Goal: Task Accomplishment & Management: Manage account settings

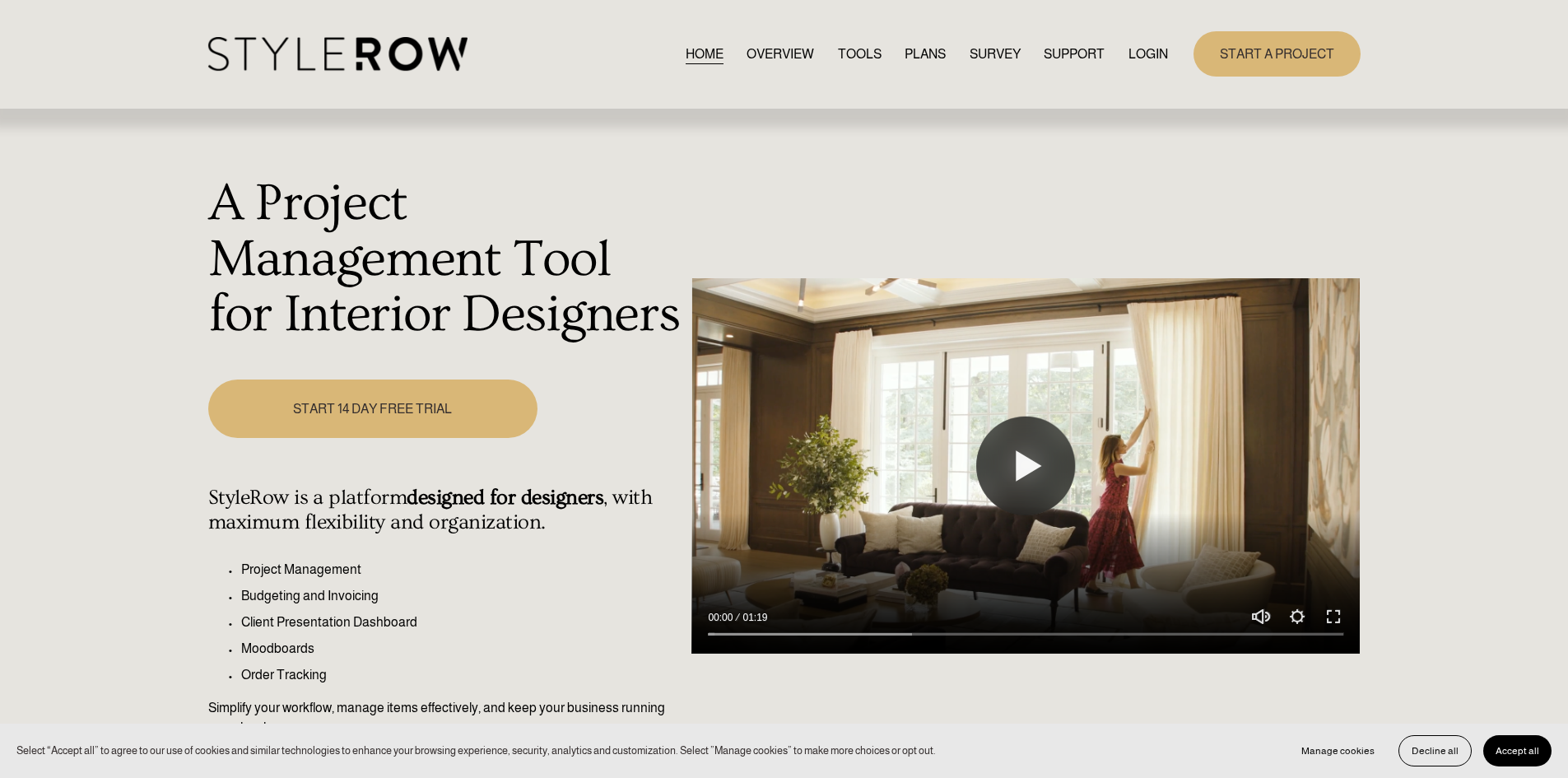
click at [1147, 51] on link "LOGIN" at bounding box center [1148, 54] width 40 height 22
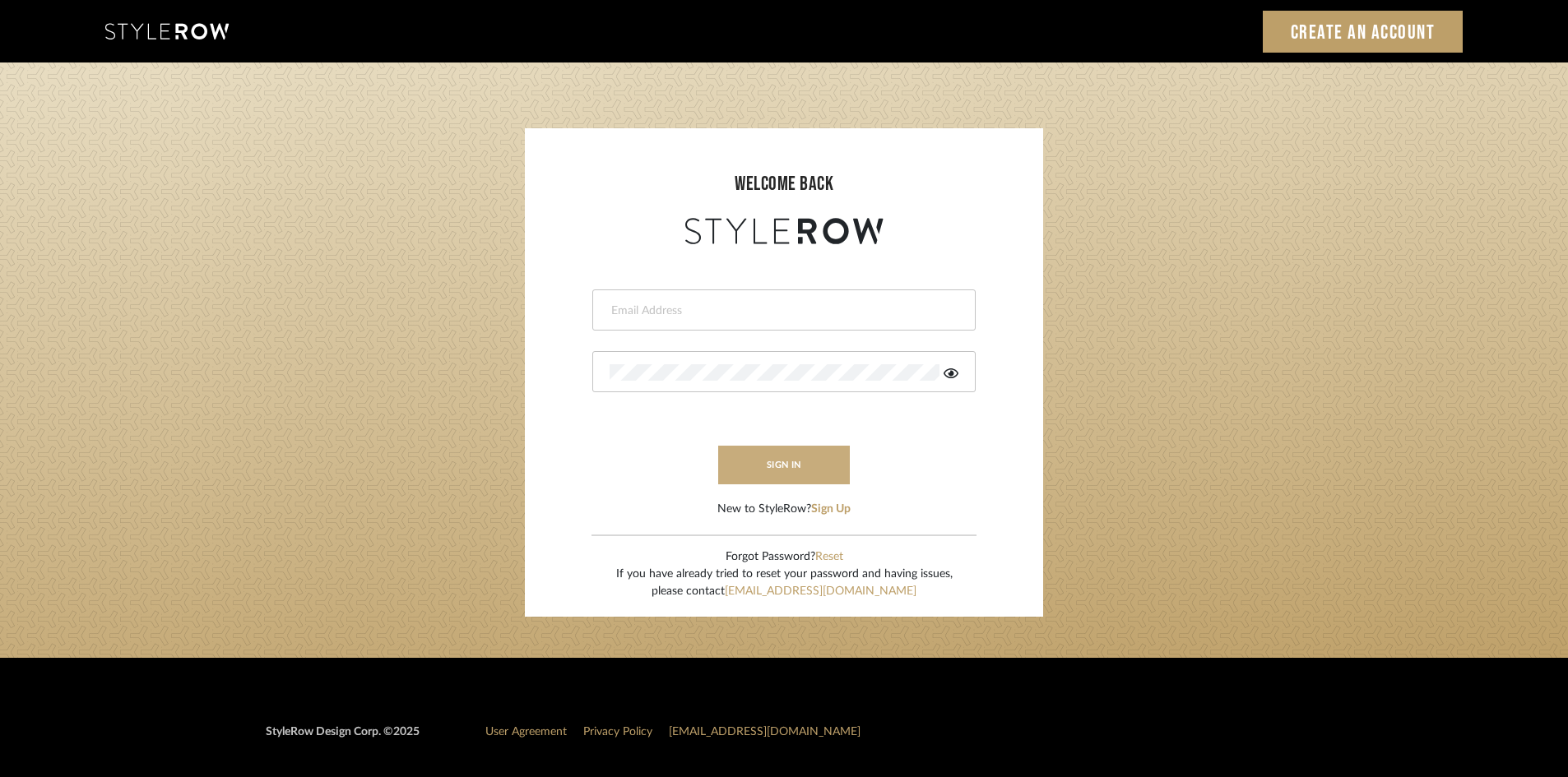
type input "[EMAIL_ADDRESS][DOMAIN_NAME]"
click at [774, 468] on button "sign in" at bounding box center [784, 465] width 131 height 39
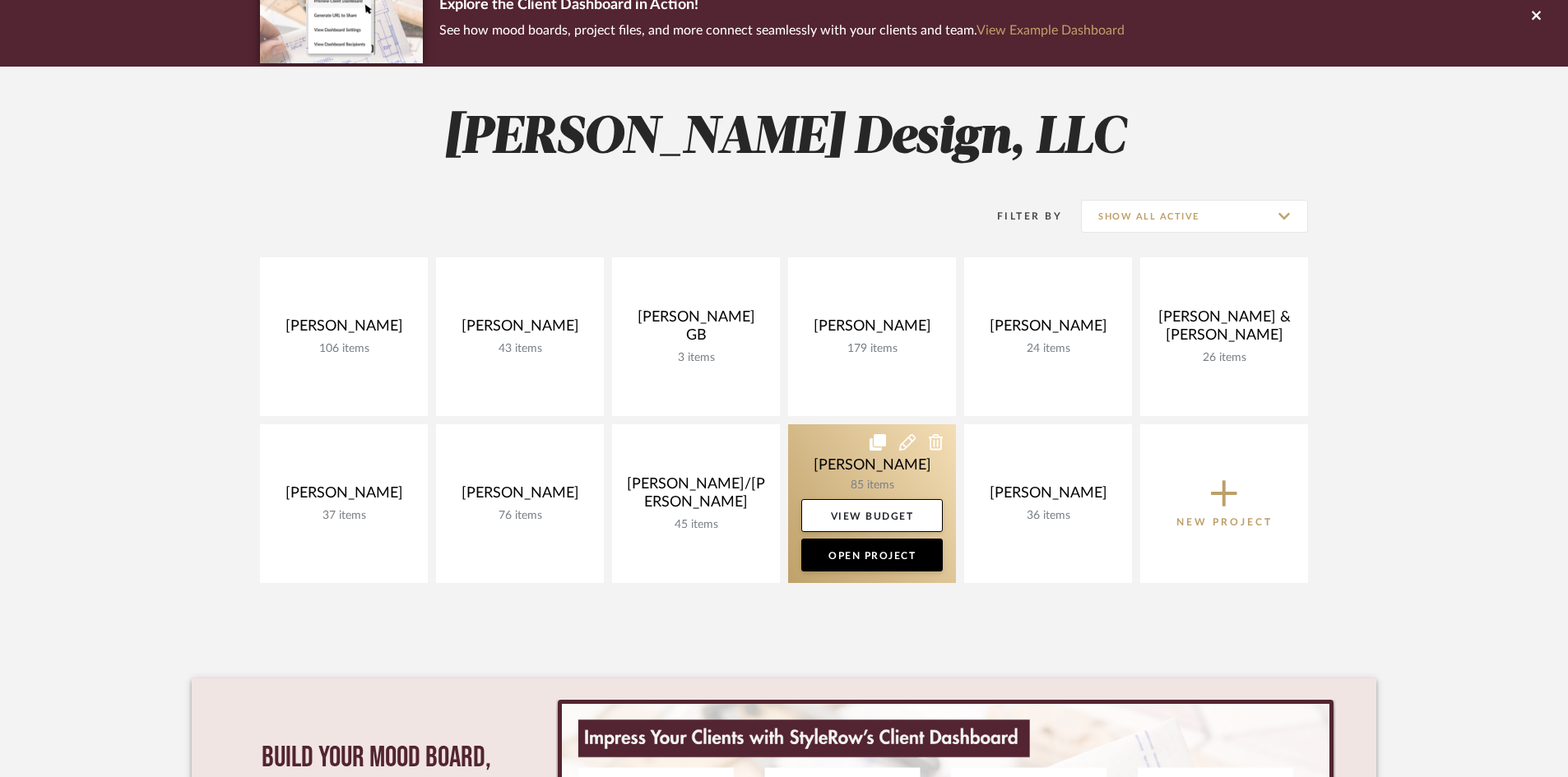
scroll to position [164, 0]
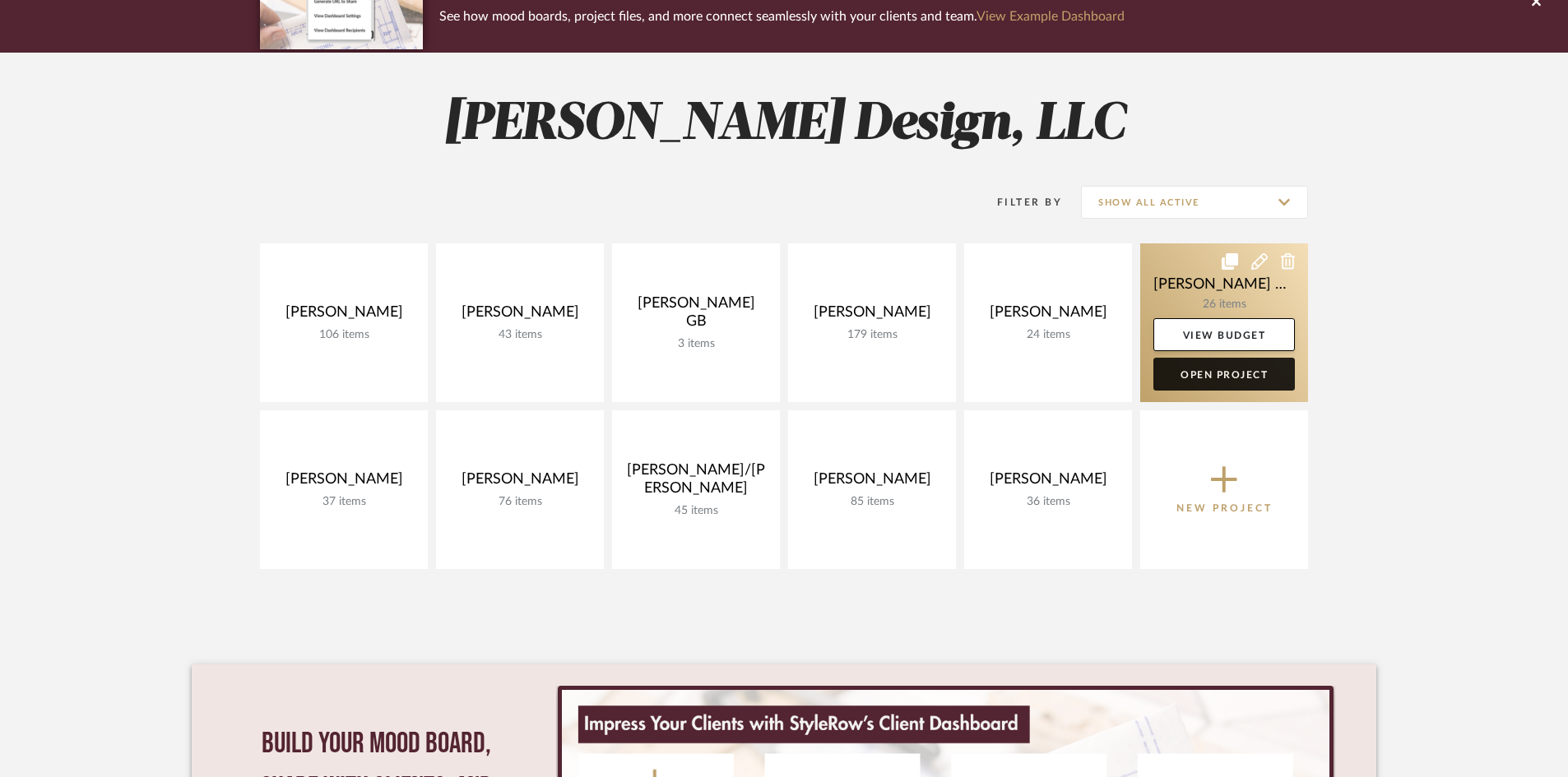
click at [1219, 371] on link "Open Project" at bounding box center [1224, 374] width 141 height 33
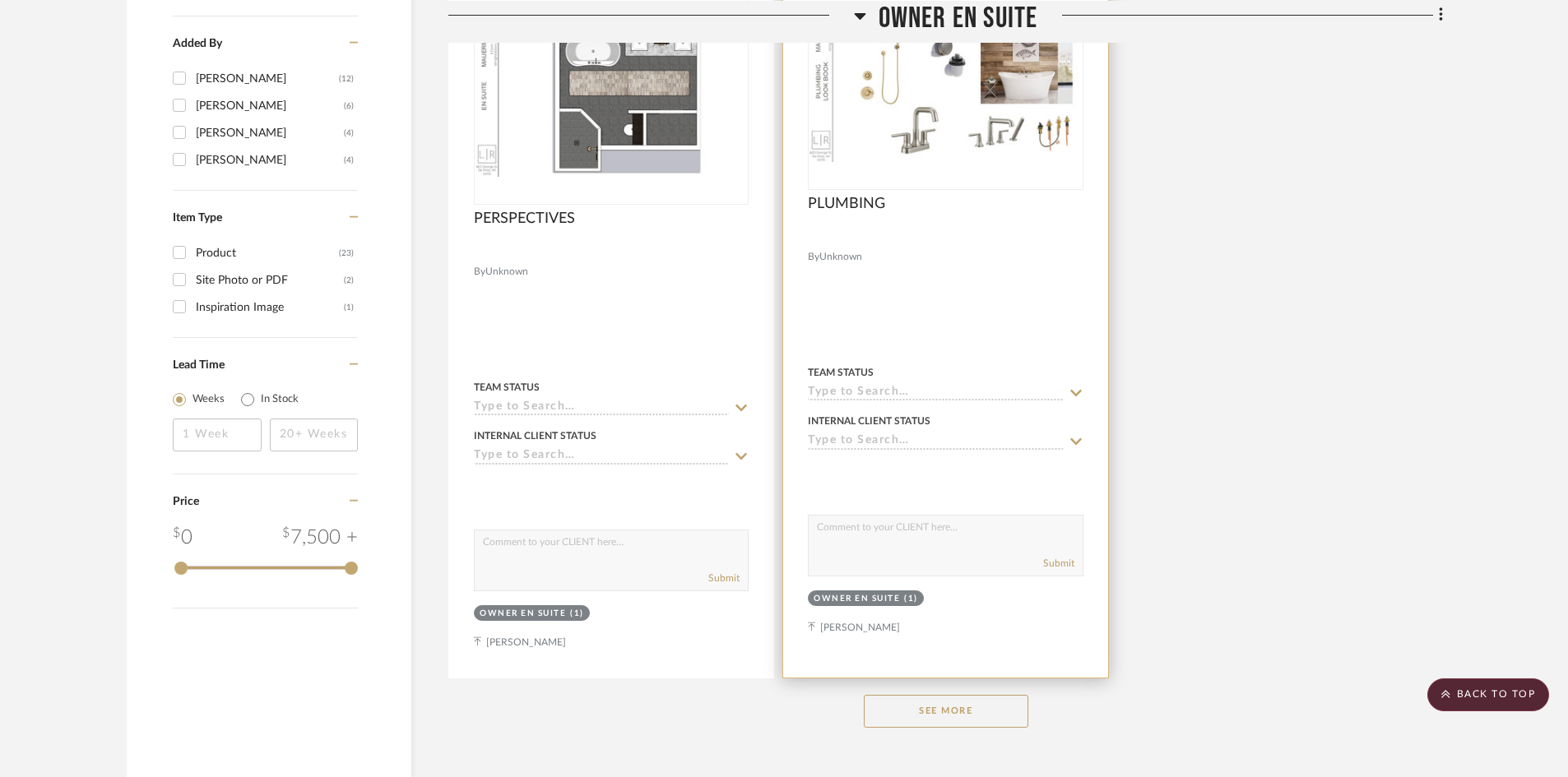
scroll to position [2026, 0]
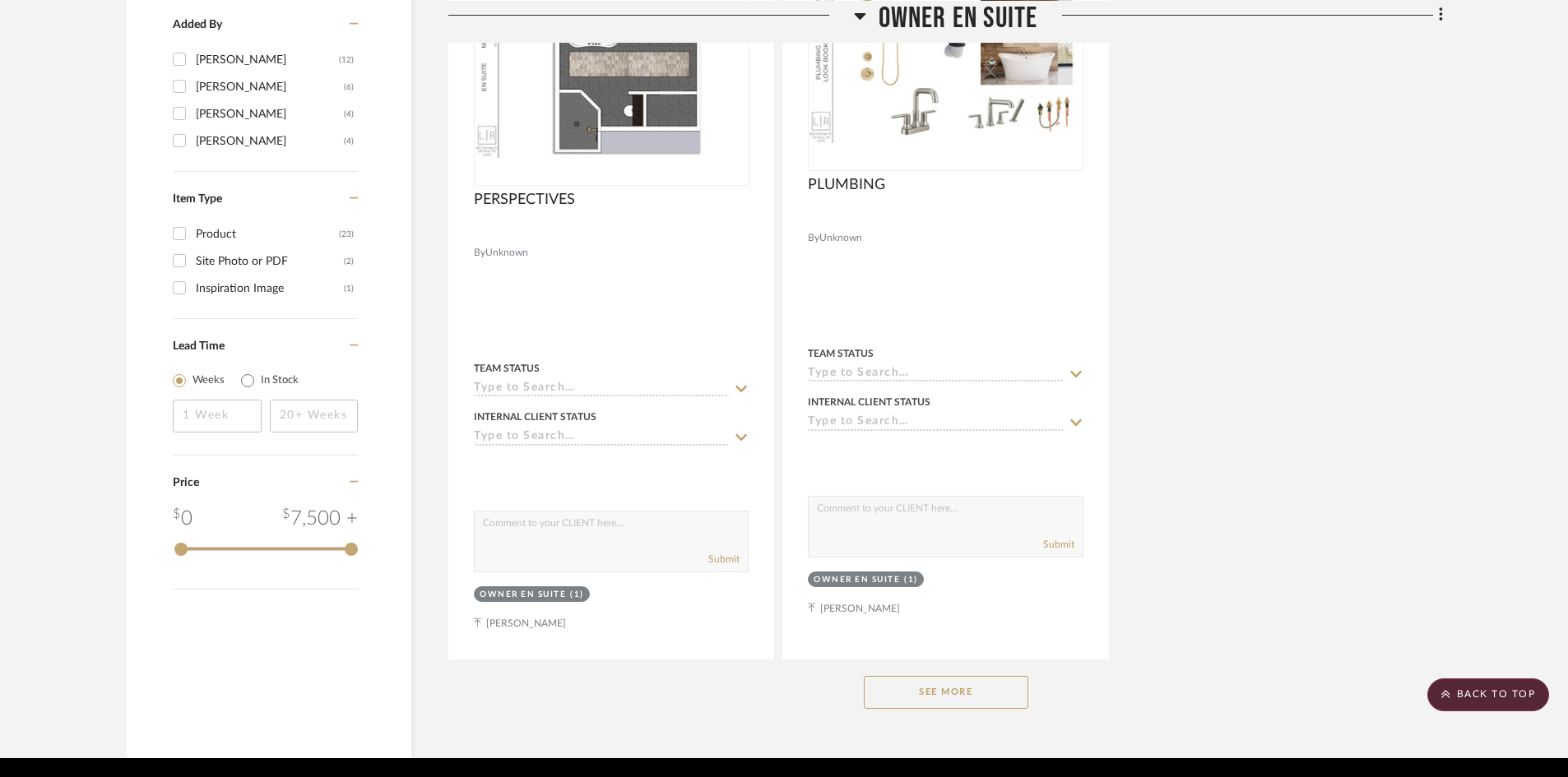
click at [974, 676] on button "See More" at bounding box center [946, 692] width 164 height 33
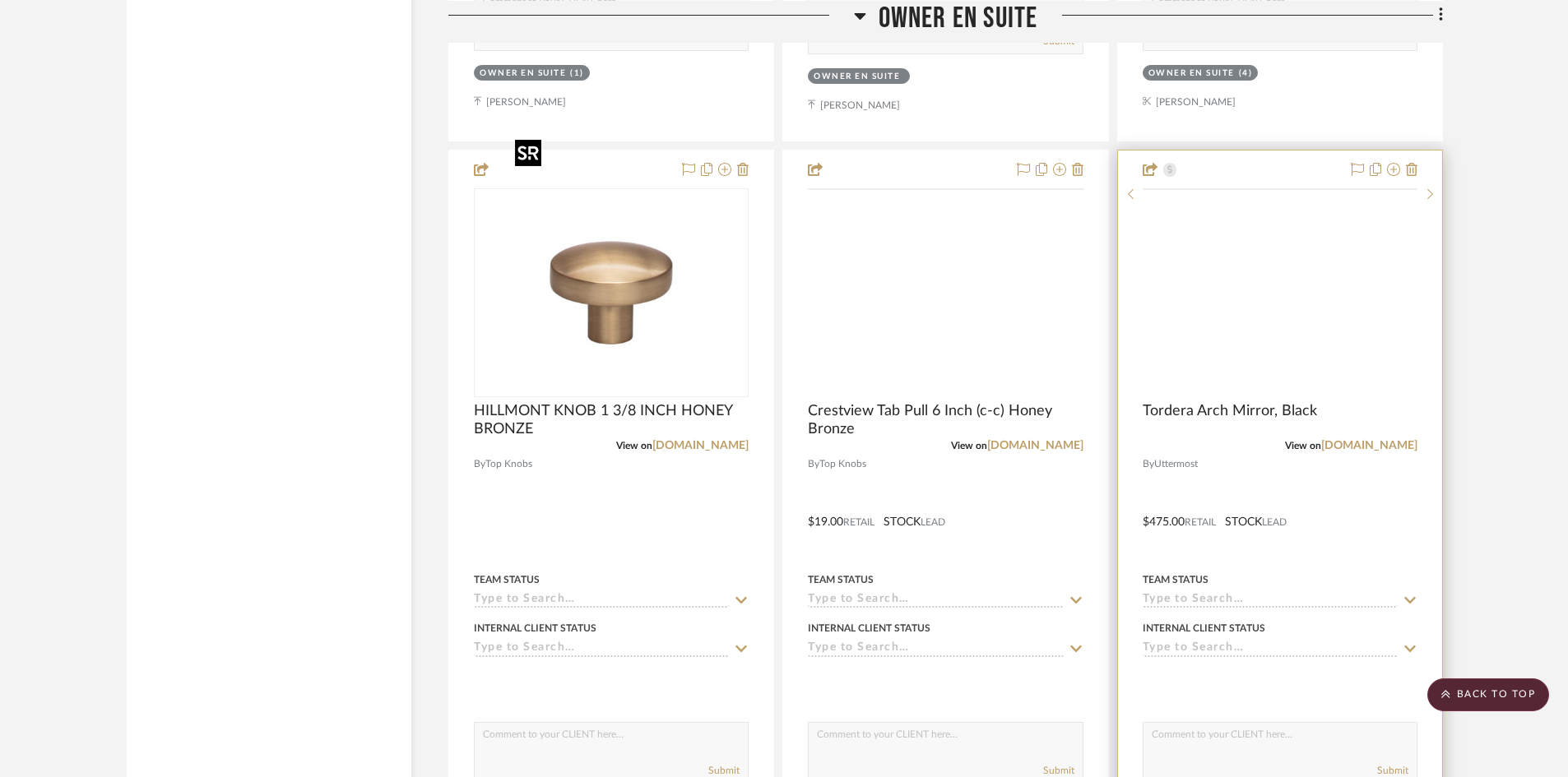
scroll to position [4739, 0]
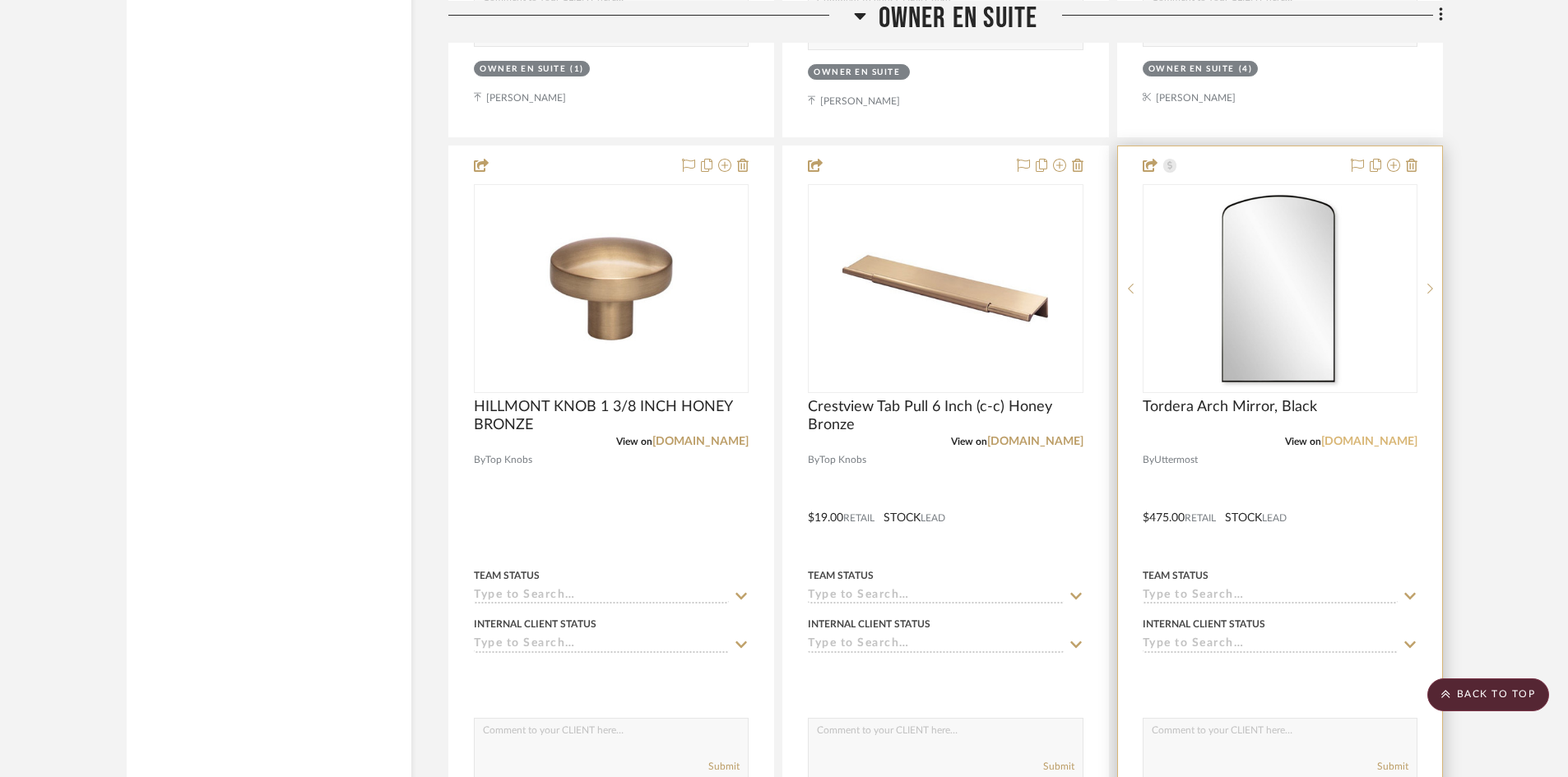
click at [1386, 436] on link "uttermost.com" at bounding box center [1369, 442] width 96 height 12
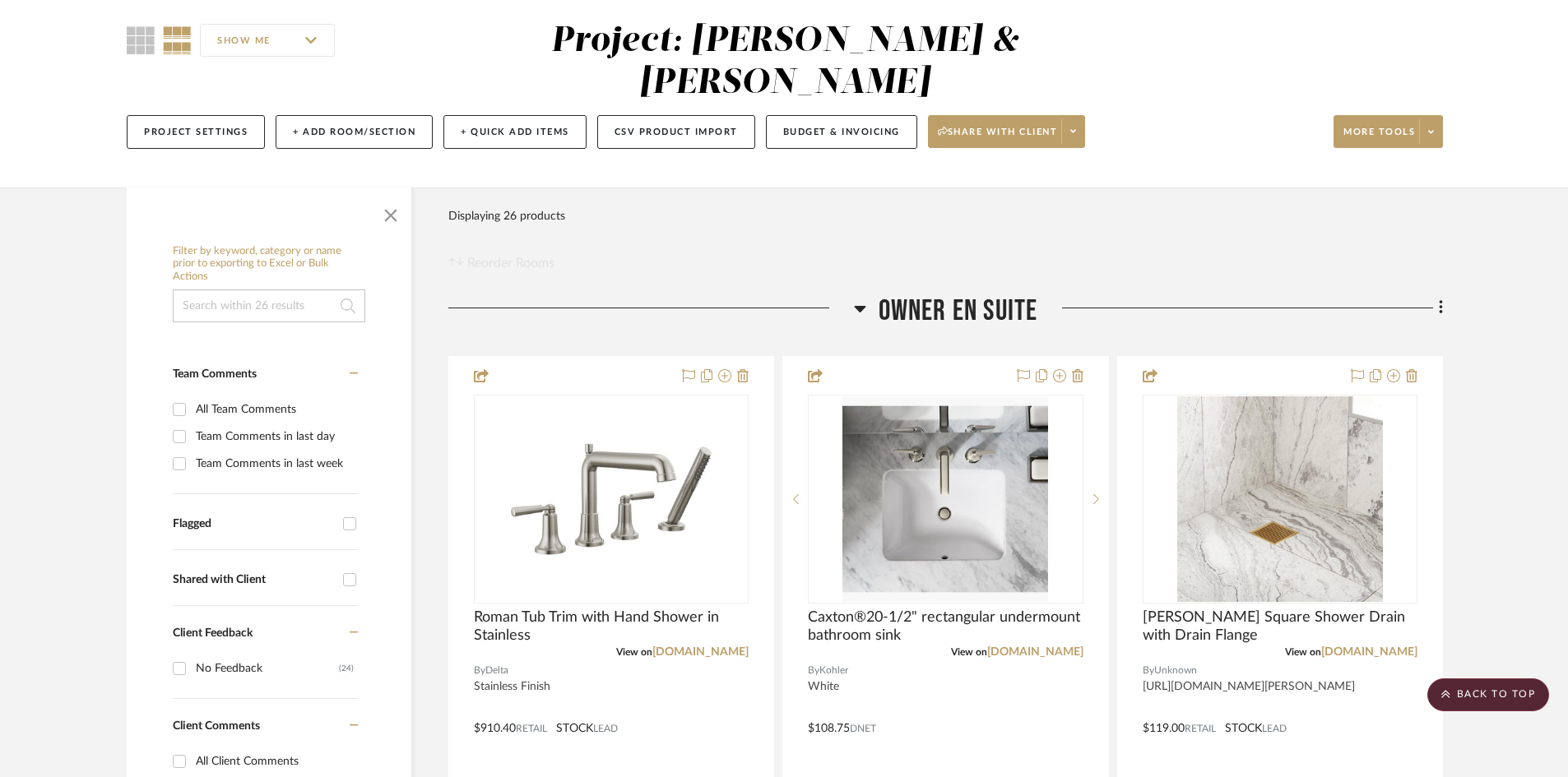
scroll to position [0, 0]
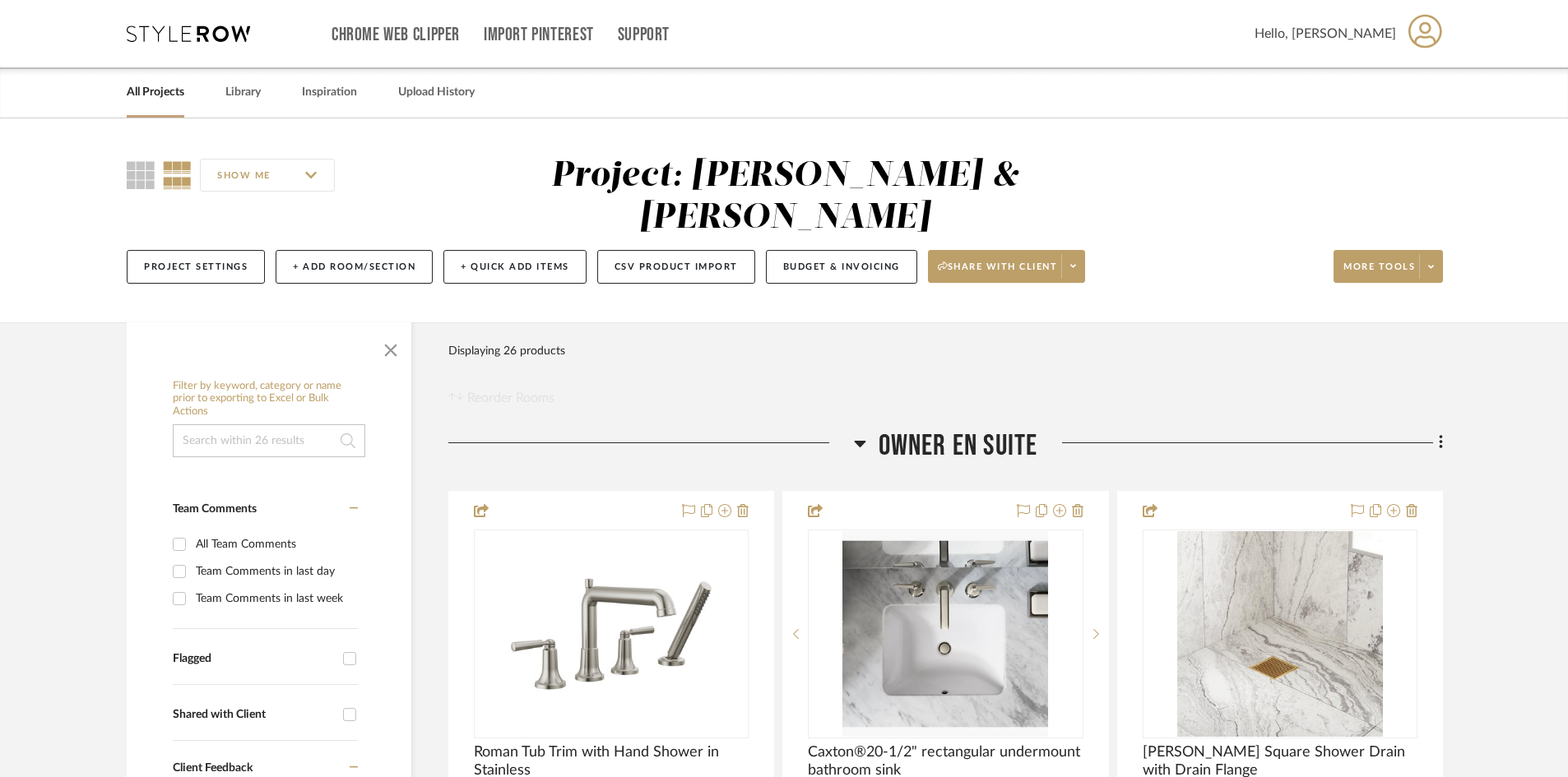
click at [214, 33] on icon at bounding box center [188, 34] width 124 height 17
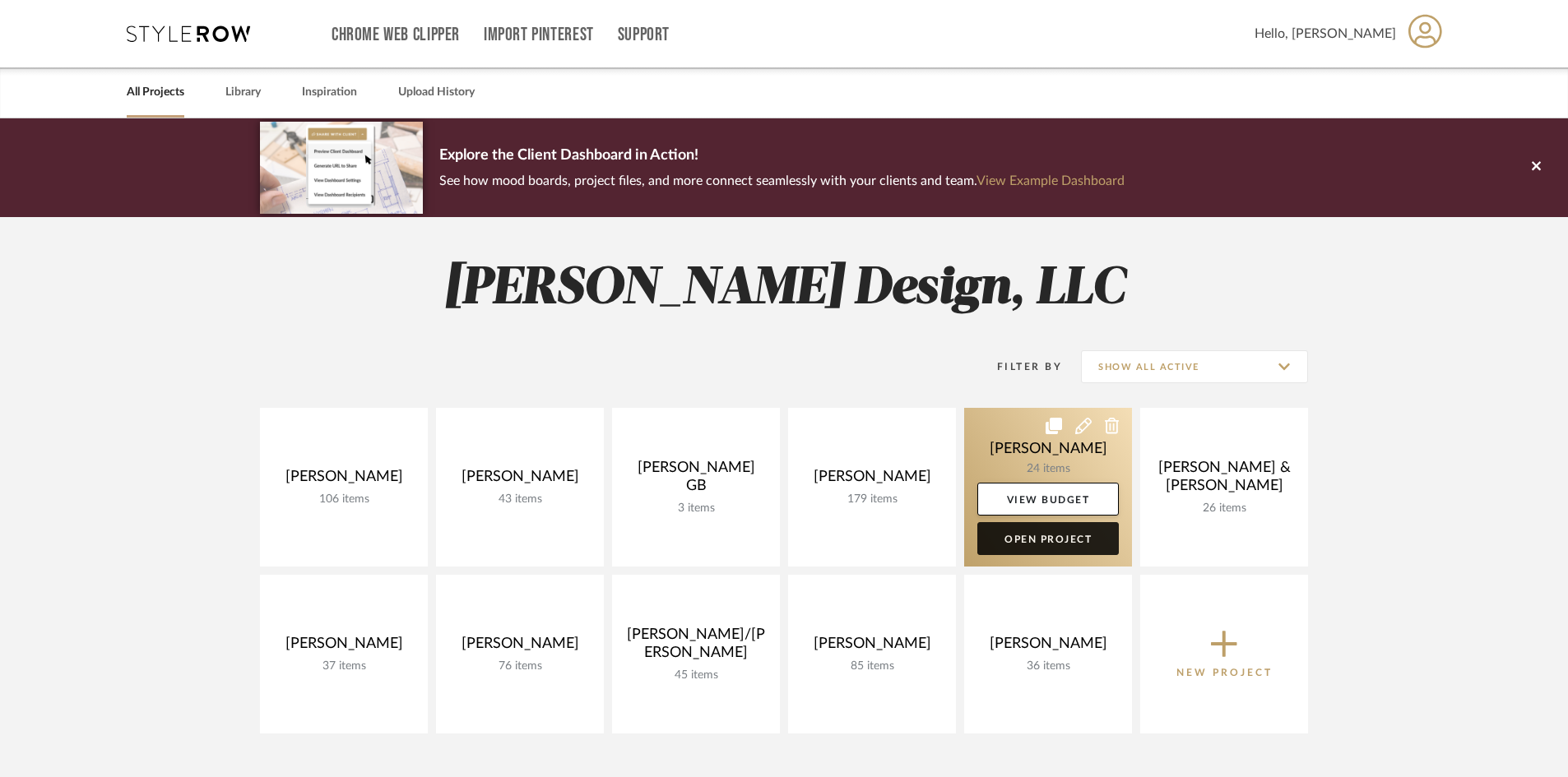
click at [1064, 540] on link "Open Project" at bounding box center [1048, 538] width 141 height 33
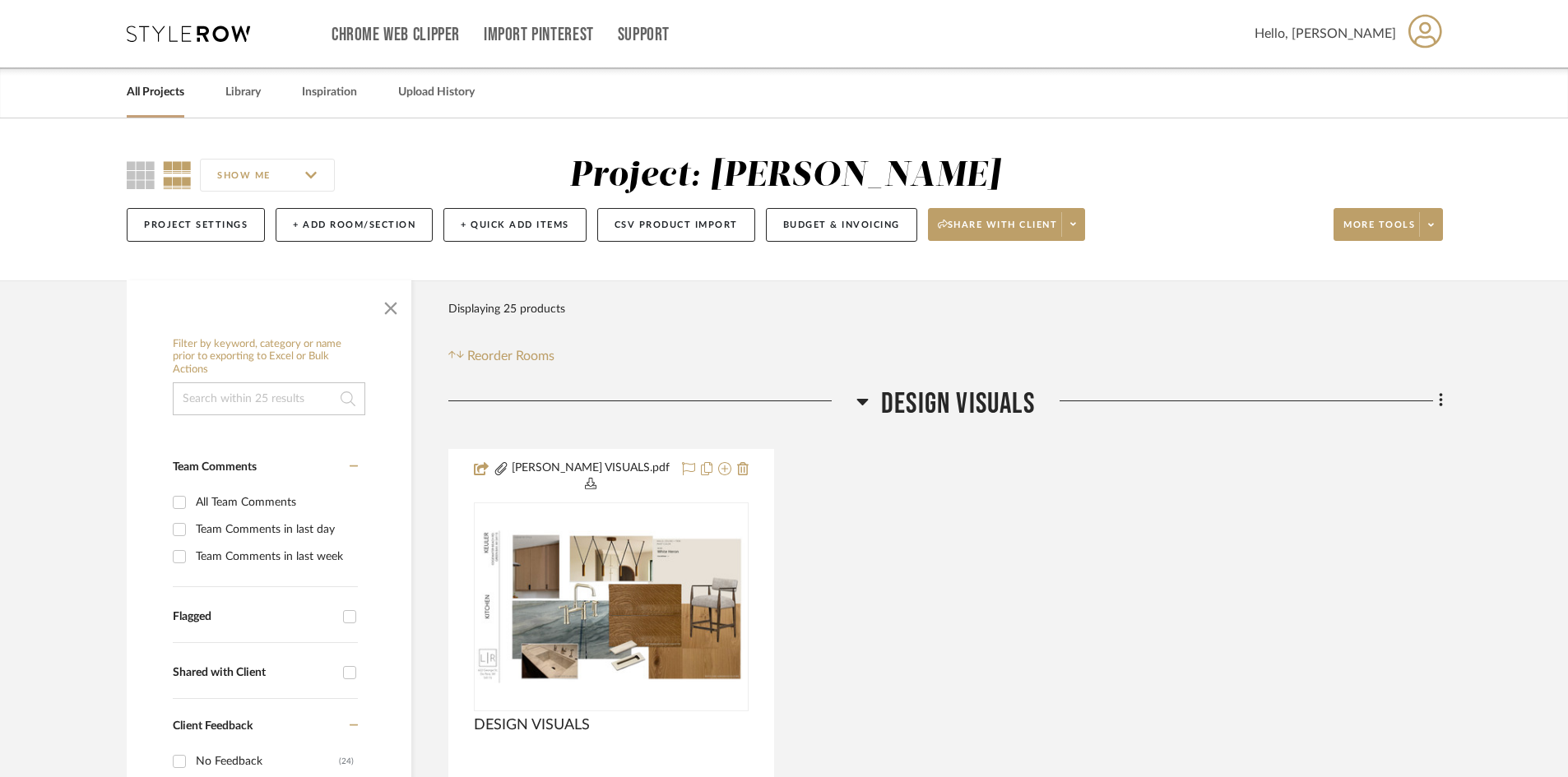
click at [219, 32] on icon at bounding box center [188, 34] width 124 height 17
